Goal: Download file/media: Download file/media

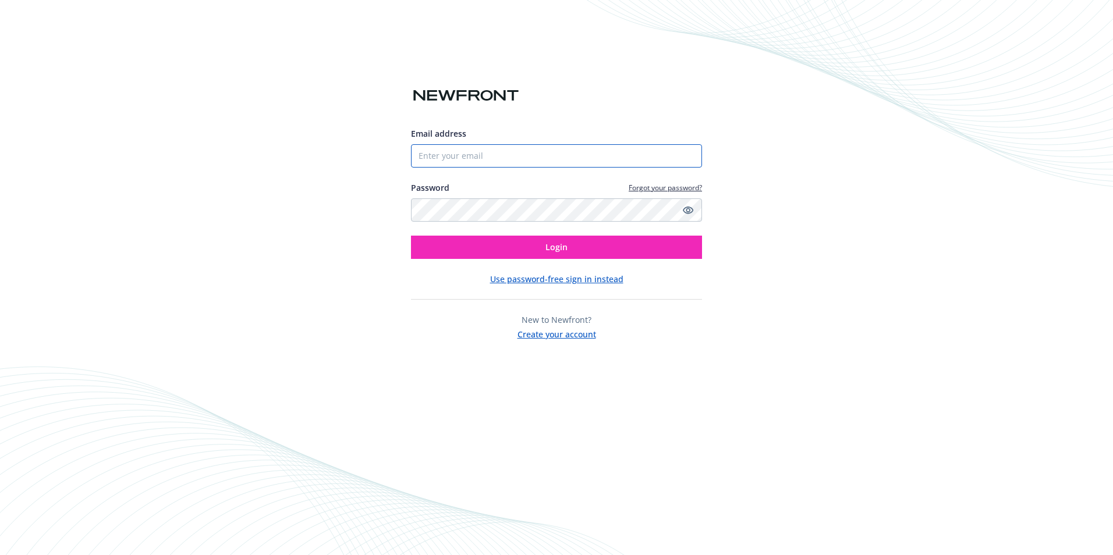
click at [513, 159] on input "Email address" at bounding box center [556, 155] width 291 height 23
type input "[EMAIL_ADDRESS][DOMAIN_NAME]"
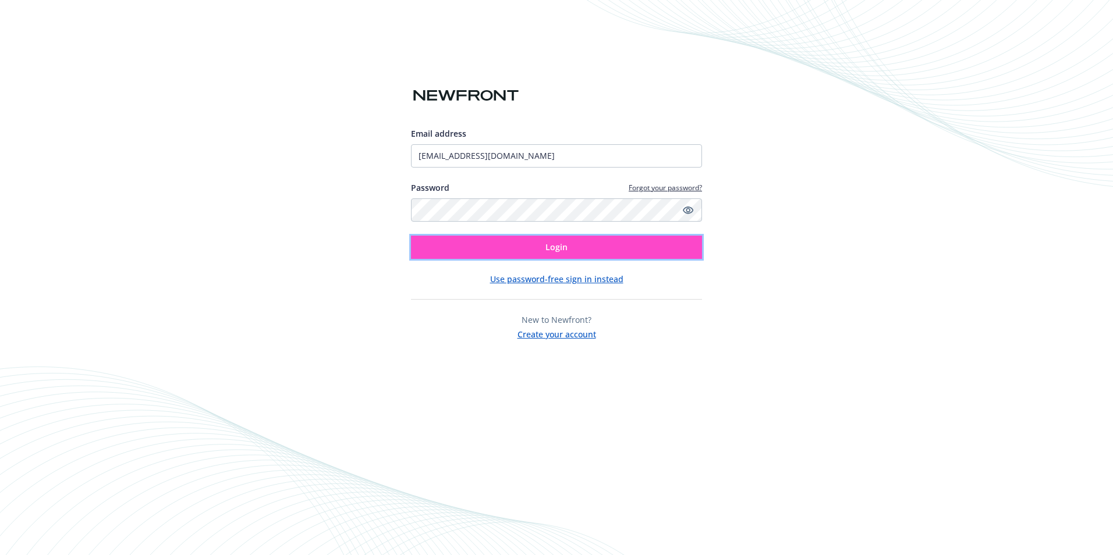
click at [526, 252] on button "Login" at bounding box center [556, 247] width 291 height 23
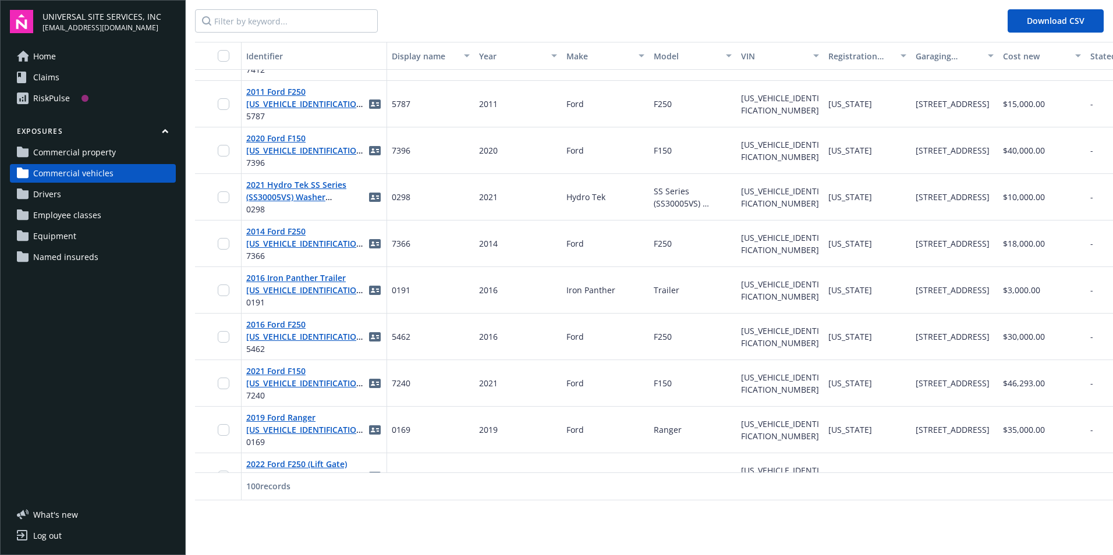
scroll to position [3623, 0]
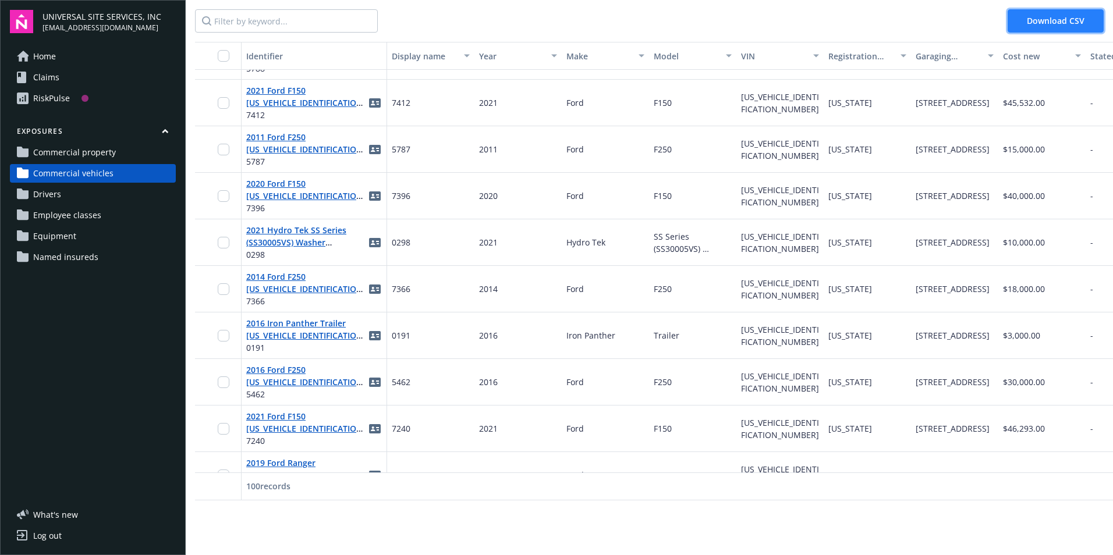
click at [1057, 22] on span "Download CSV" at bounding box center [1056, 20] width 58 height 11
